Goal: Task Accomplishment & Management: Manage account settings

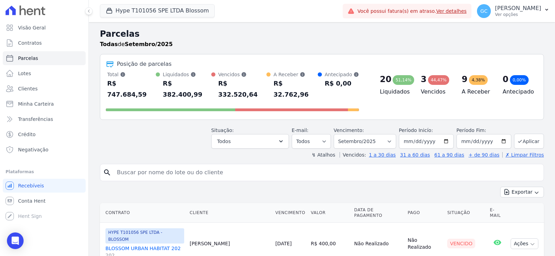
select select
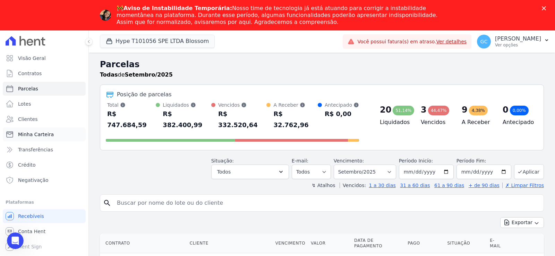
click at [44, 131] on span "Minha Carteira" at bounding box center [36, 134] width 36 height 7
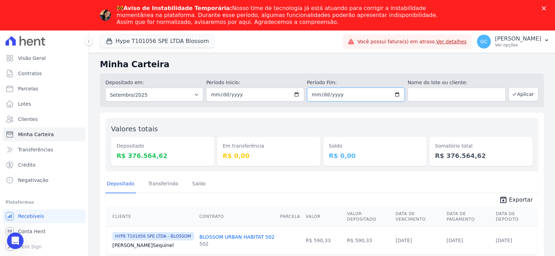
click at [396, 94] on input "2025-09-30" at bounding box center [356, 95] width 98 height 14
type input "2025-09-10"
click at [516, 96] on button "Aplicar" at bounding box center [524, 94] width 30 height 14
click at [142, 37] on button "Hype T101056 SPE LTDA Blossom" at bounding box center [157, 41] width 115 height 13
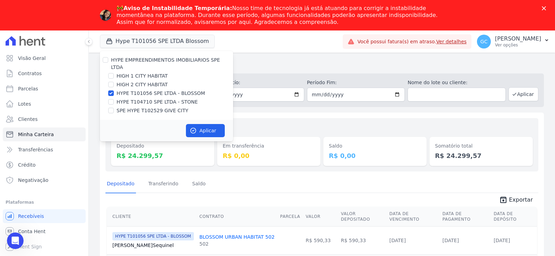
click at [137, 73] on label "HIGH 1 CITY HABITAT" at bounding box center [142, 76] width 51 height 7
click at [114, 73] on input "HIGH 1 CITY HABITAT" at bounding box center [111, 76] width 6 height 6
checkbox input "true"
click at [139, 81] on label "HIGH 2 CITY HABITAT" at bounding box center [142, 84] width 51 height 7
click at [114, 82] on input "HIGH 2 CITY HABITAT" at bounding box center [111, 85] width 6 height 6
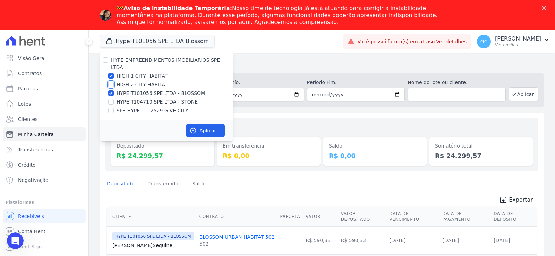
checkbox input "true"
click at [139, 90] on label "HYPE T101056 SPE LTDA - BLOSSOM" at bounding box center [161, 93] width 88 height 7
click at [114, 91] on input "HYPE T101056 SPE LTDA - BLOSSOM" at bounding box center [111, 94] width 6 height 6
checkbox input "false"
click at [141, 99] on label "HYPE T104710 SPE LTDA - STONE" at bounding box center [157, 102] width 81 height 7
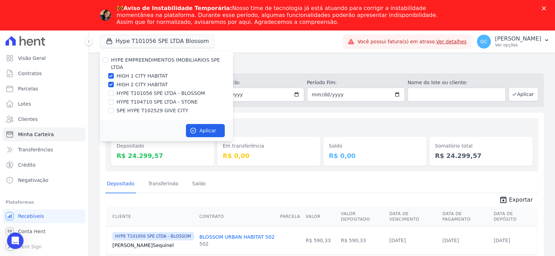
click at [114, 99] on input "HYPE T104710 SPE LTDA - STONE" at bounding box center [111, 102] width 6 height 6
checkbox input "true"
click at [142, 107] on label "SPE HYPE T102529 GIVE CITY" at bounding box center [153, 110] width 72 height 7
click at [114, 108] on input "SPE HYPE T102529 GIVE CITY" at bounding box center [111, 111] width 6 height 6
checkbox input "true"
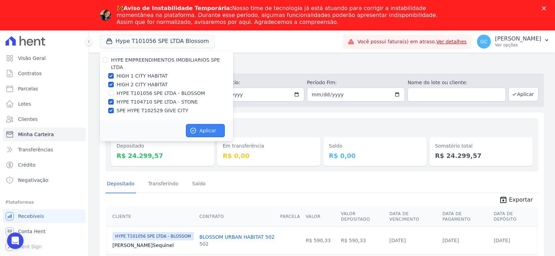
click at [199, 124] on button "Aplicar" at bounding box center [205, 130] width 39 height 13
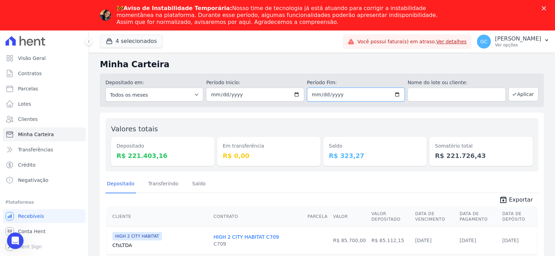
click at [393, 97] on input "2025-09-10" at bounding box center [356, 95] width 98 height 14
type input "[DATE]"
click at [524, 96] on button "Aplicar" at bounding box center [524, 94] width 30 height 14
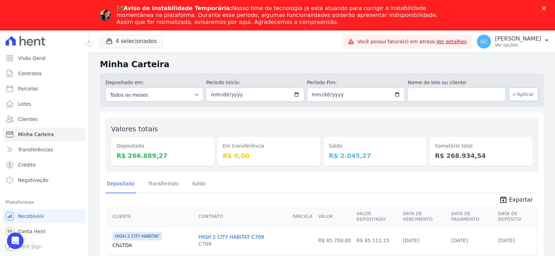
click at [518, 97] on button "Aplicar" at bounding box center [524, 94] width 30 height 14
click at [511, 197] on span "Exportar" at bounding box center [521, 200] width 24 height 8
